Goal: Navigation & Orientation: Find specific page/section

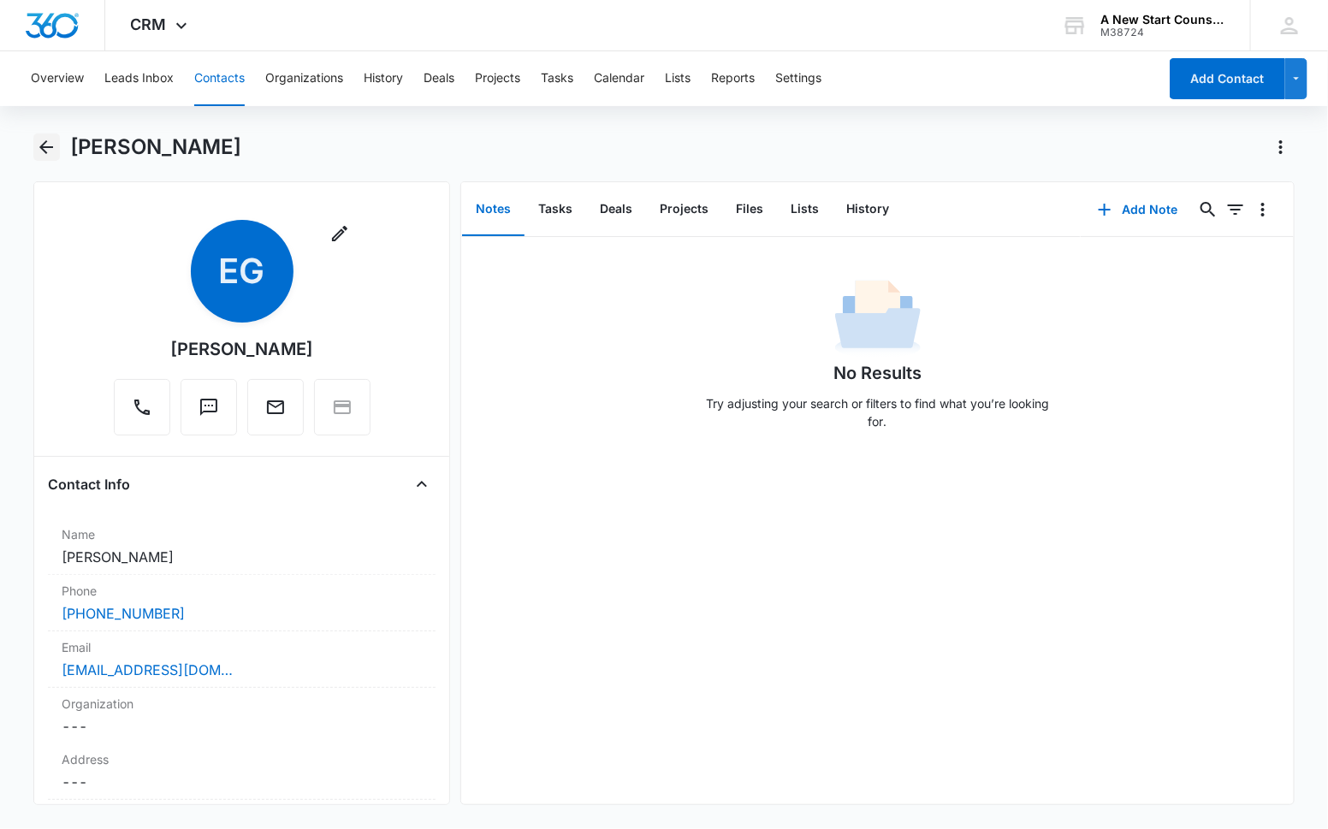
click at [47, 146] on icon "Back" at bounding box center [46, 147] width 14 height 14
click at [58, 150] on button "Back" at bounding box center [46, 147] width 27 height 27
click at [61, 144] on div "[PERSON_NAME]" at bounding box center [664, 158] width 1262 height 48
click at [140, 74] on button "Leads Inbox" at bounding box center [138, 78] width 69 height 55
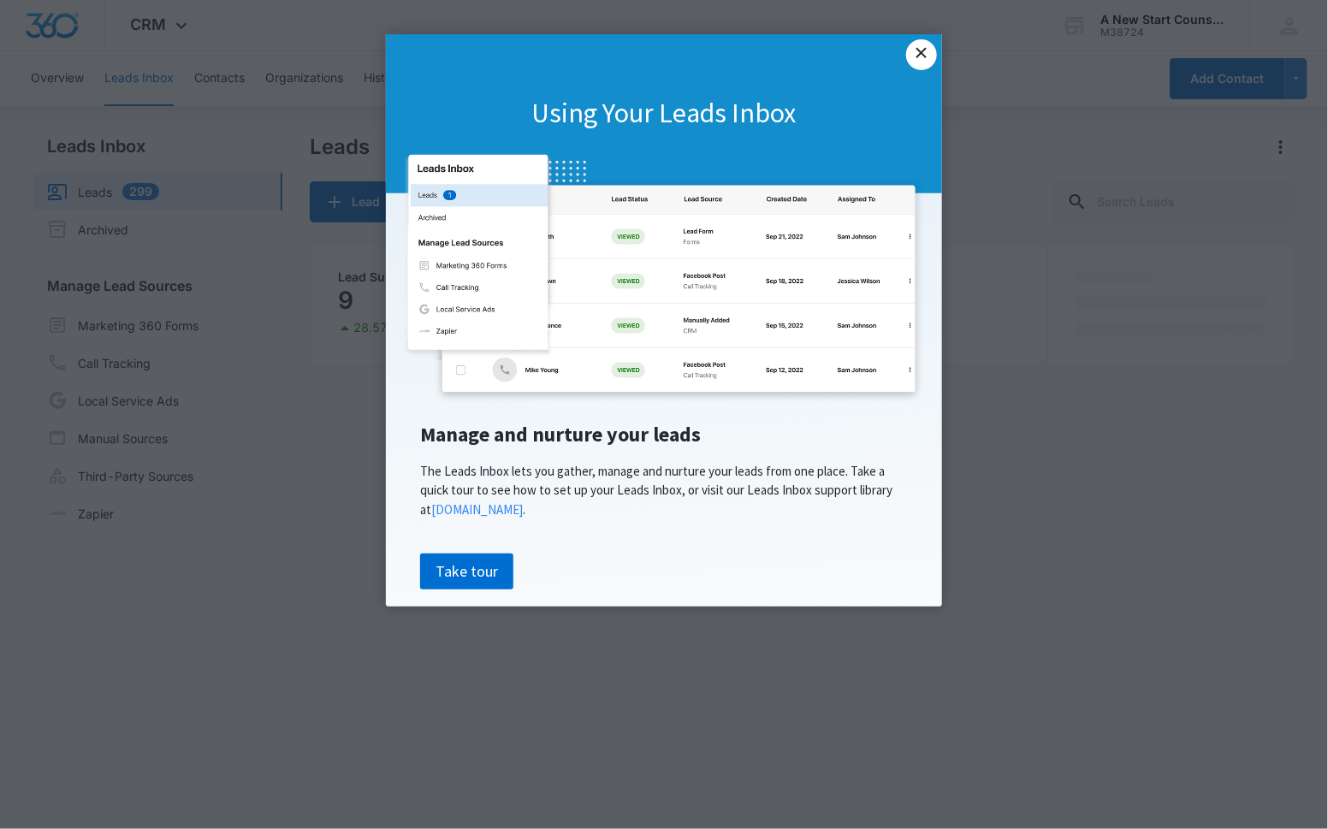
click at [919, 59] on link "×" at bounding box center [921, 54] width 31 height 31
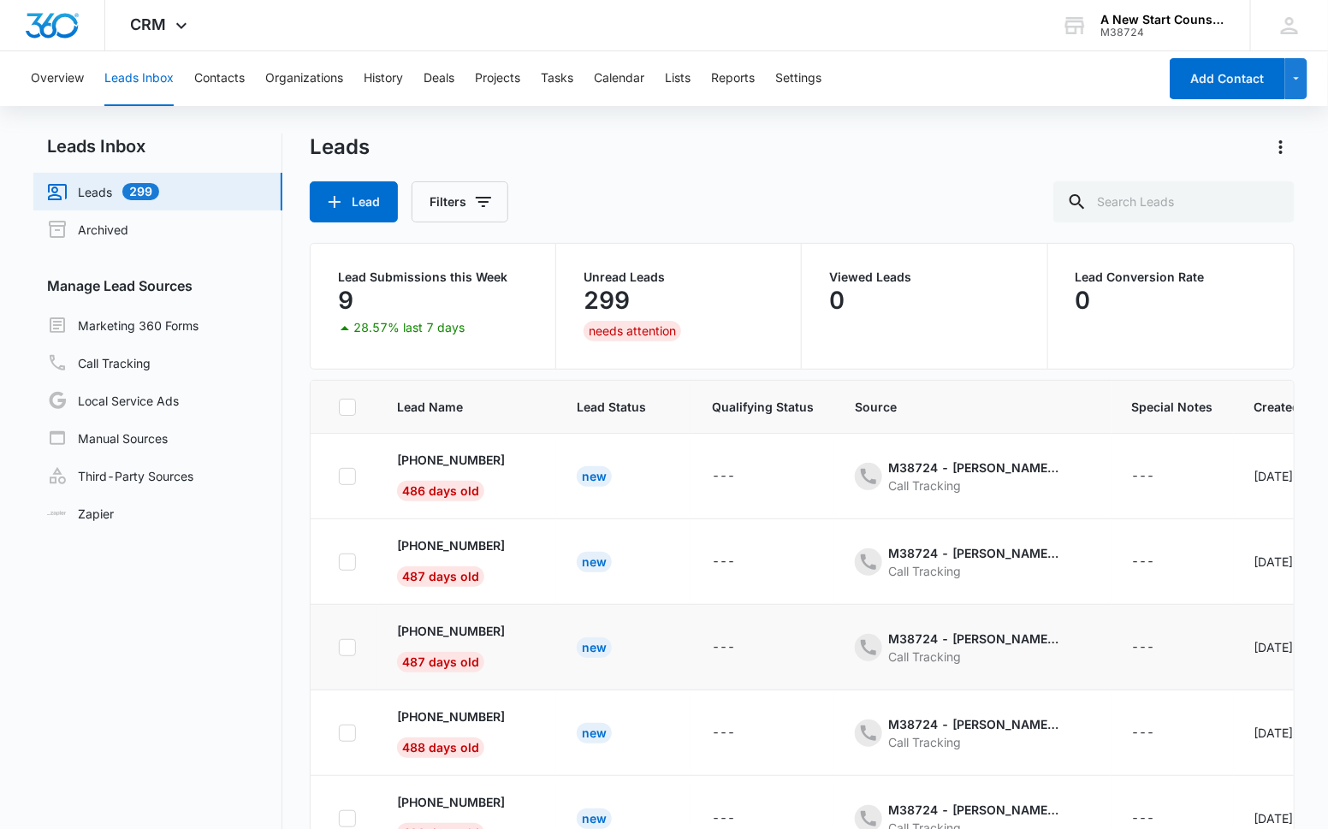
scroll to position [395, 0]
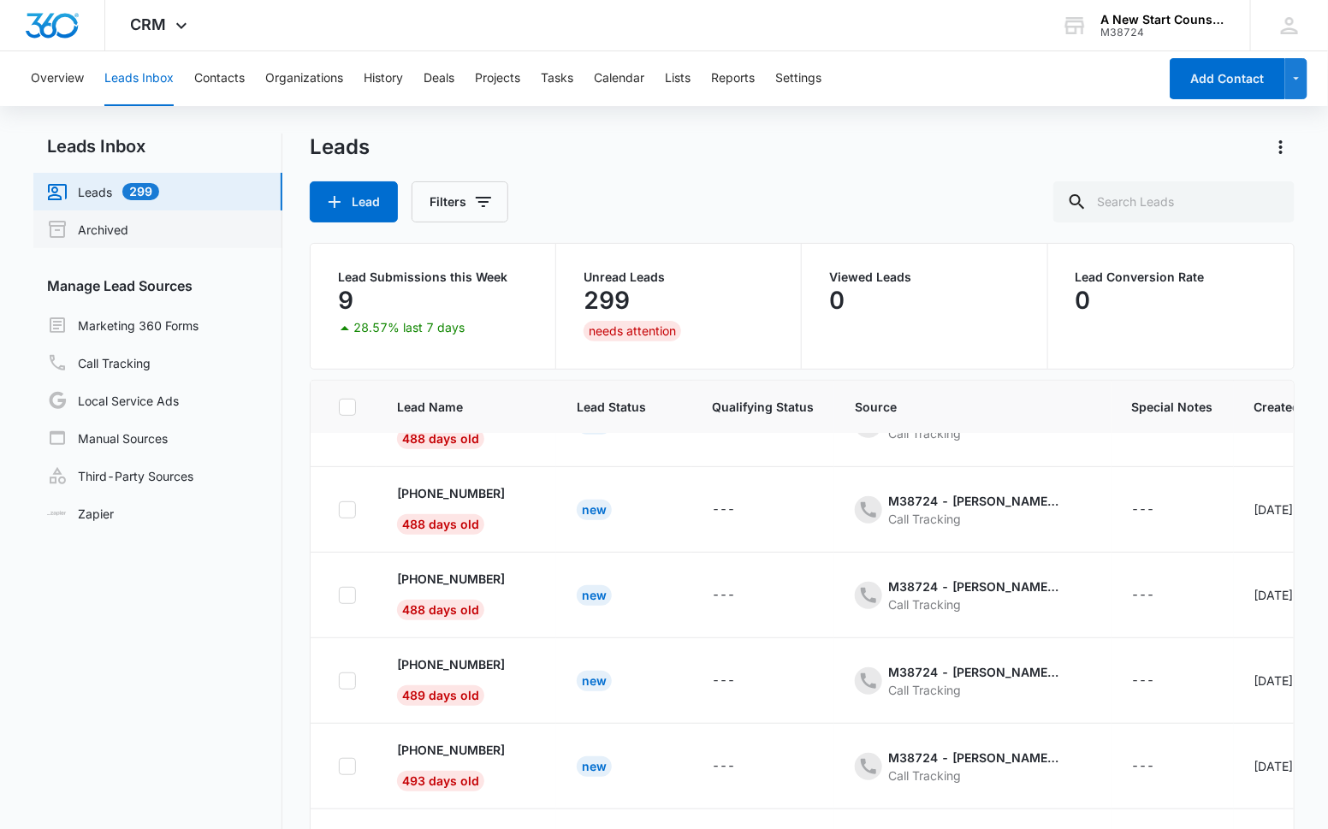
click at [94, 229] on link "Archived" at bounding box center [87, 229] width 81 height 21
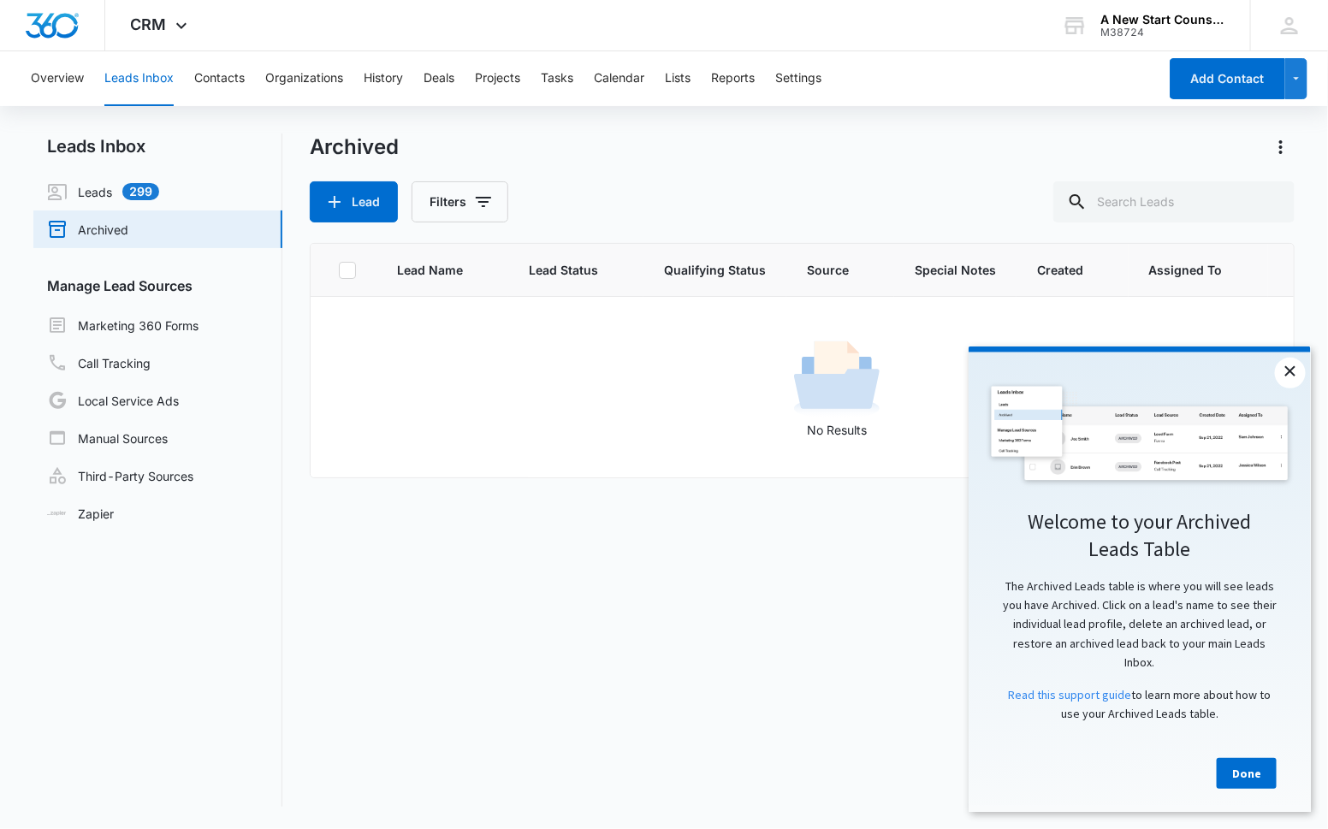
click at [1292, 370] on link "×" at bounding box center [1289, 372] width 31 height 31
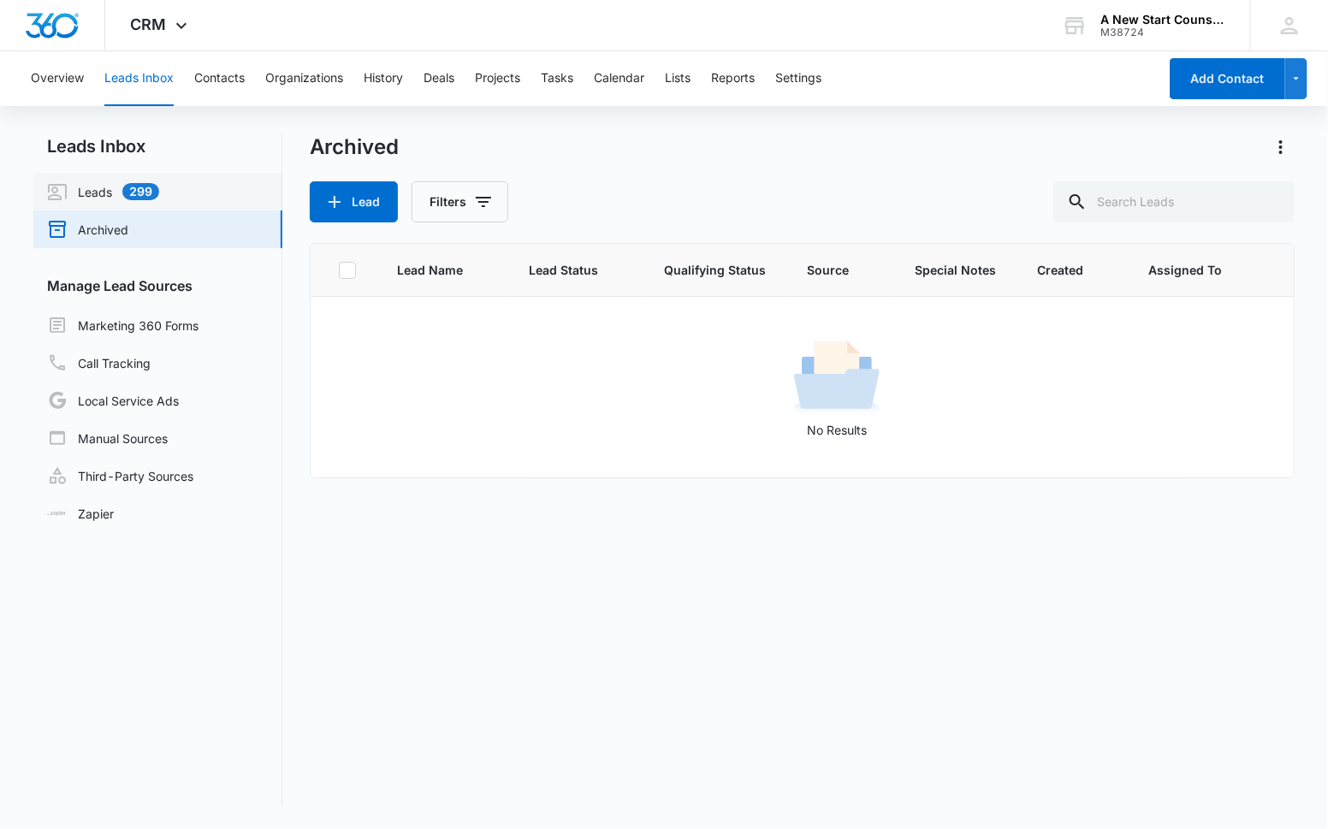
click at [109, 195] on link "Leads 299" at bounding box center [103, 191] width 112 height 21
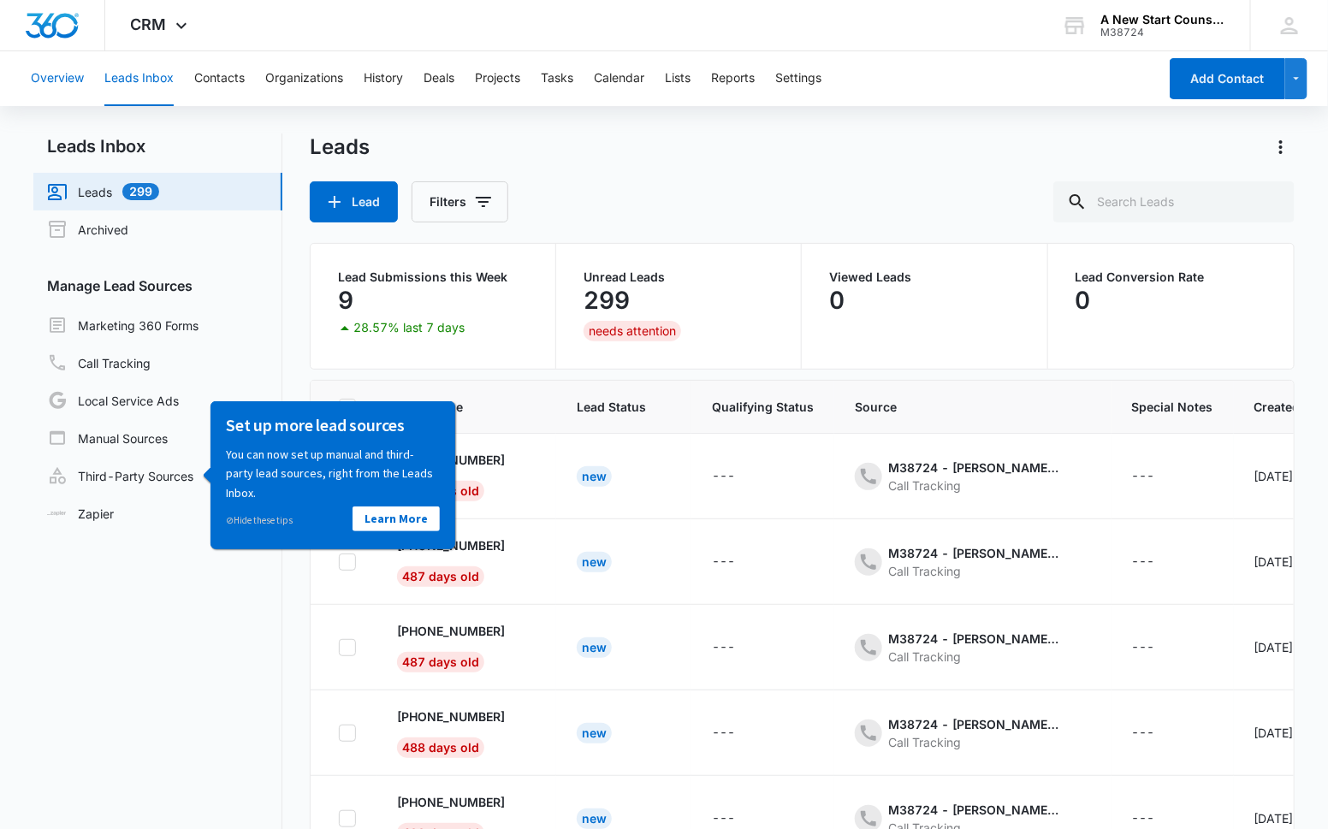
click at [43, 75] on button "Overview" at bounding box center [57, 78] width 53 height 55
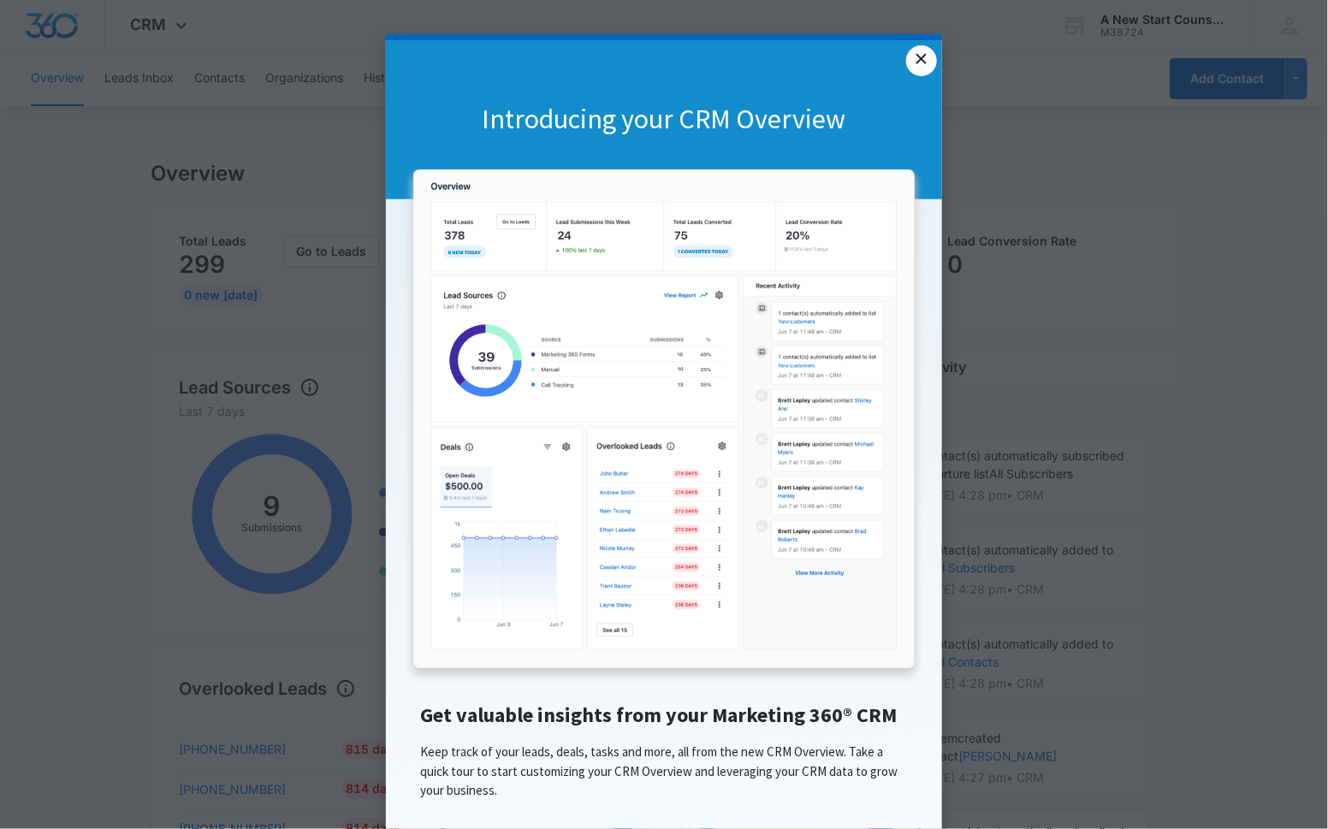
click at [929, 57] on link "×" at bounding box center [921, 60] width 31 height 31
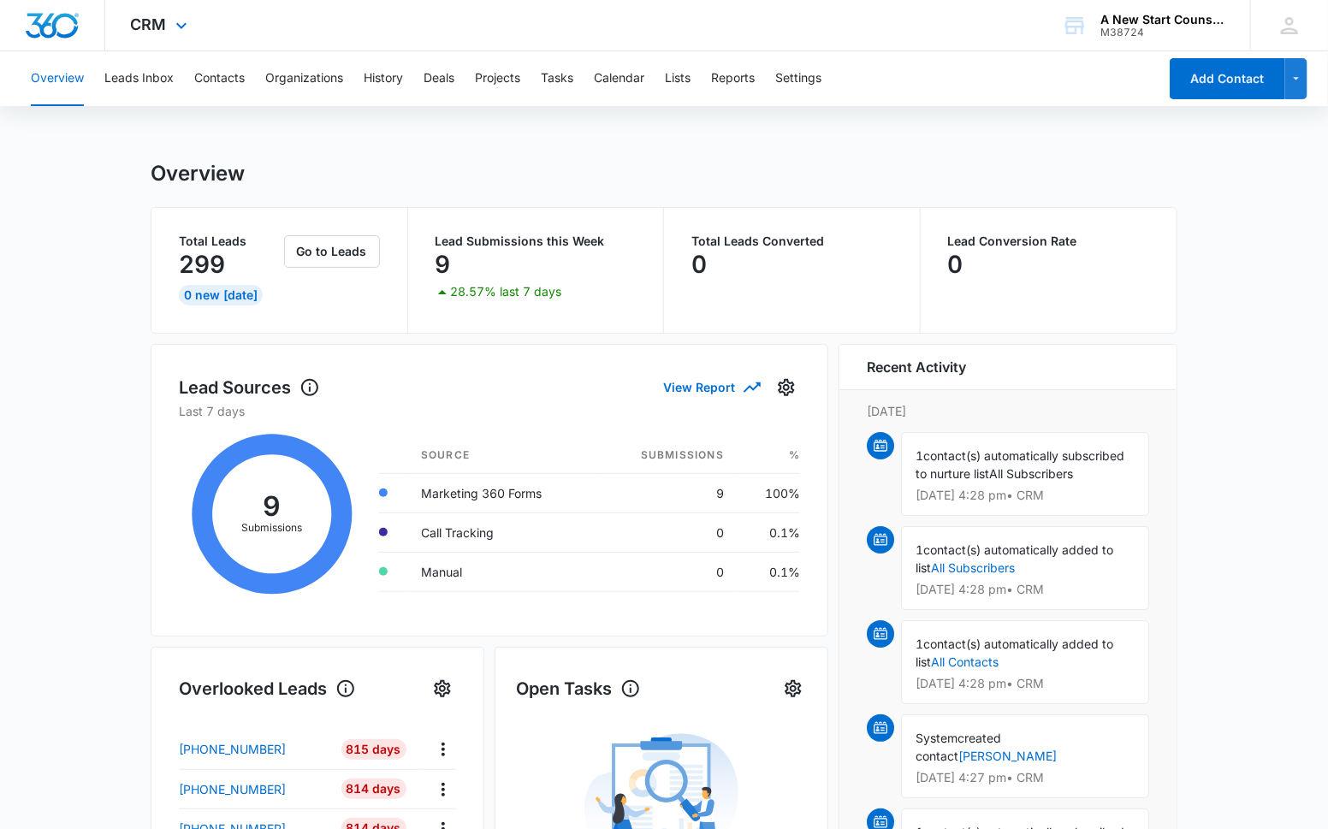
click at [167, 27] on div "CRM Apps Websites Forms CRM Email Social Shop Payments POS Content Ads Intellig…" at bounding box center [161, 25] width 112 height 50
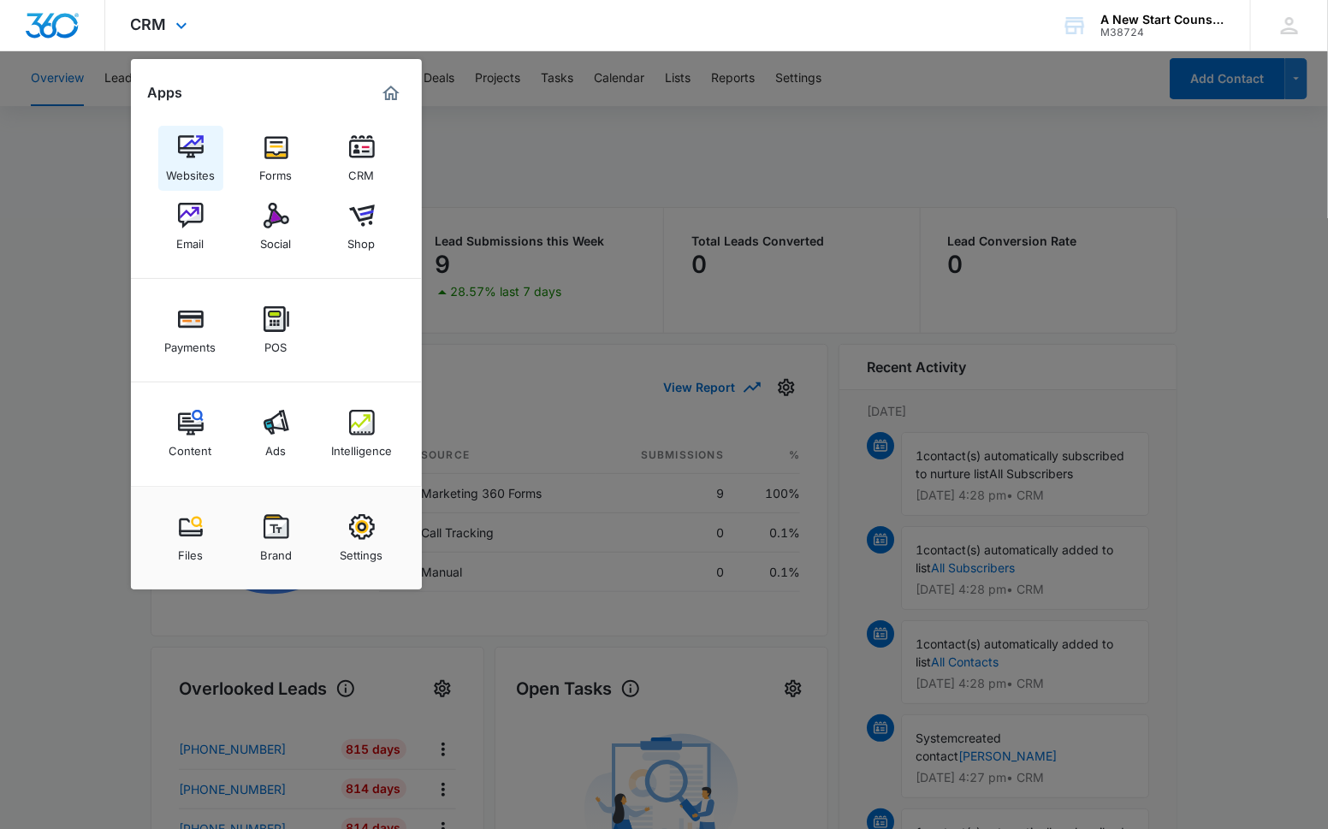
click at [184, 157] on img at bounding box center [191, 147] width 26 height 26
